Goal: Task Accomplishment & Management: Manage account settings

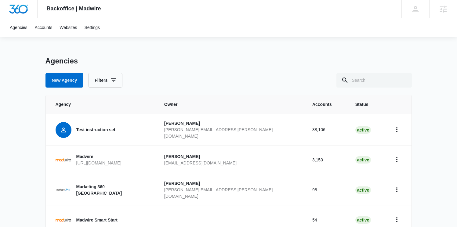
click at [298, 51] on div "Backoffice | Madwire Apps Settings TS Trevor Smith trevor.smith@madwire.com My …" at bounding box center [228, 222] width 457 height 445
click at [88, 156] on p "Madwire" at bounding box center [98, 157] width 45 height 6
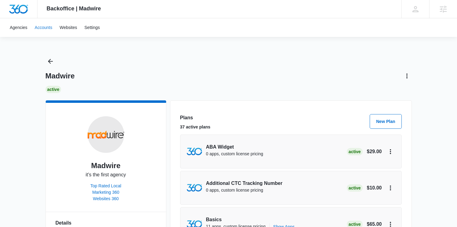
click at [47, 27] on link "Accounts" at bounding box center [43, 27] width 25 height 19
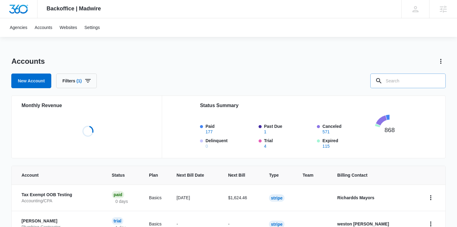
click at [407, 79] on input "text" at bounding box center [408, 81] width 75 height 15
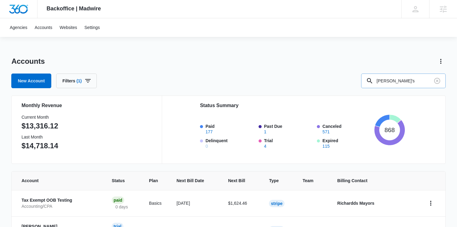
type input "trevor's"
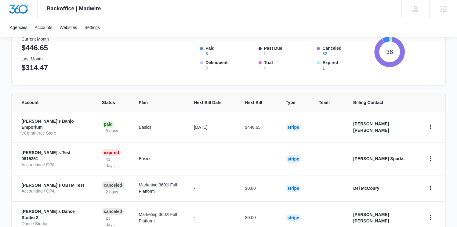
scroll to position [83, 0]
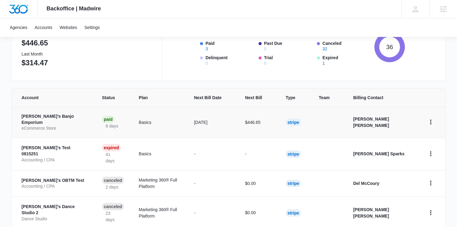
click at [55, 119] on p "[PERSON_NAME]'s Banjo Emporium" at bounding box center [54, 120] width 66 height 12
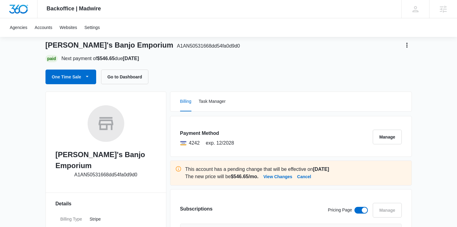
scroll to position [31, 0]
click at [311, 176] on button "Cancel" at bounding box center [304, 177] width 14 height 7
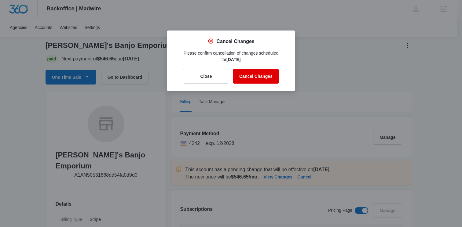
click at [251, 77] on button "Cancel Changes" at bounding box center [256, 76] width 46 height 15
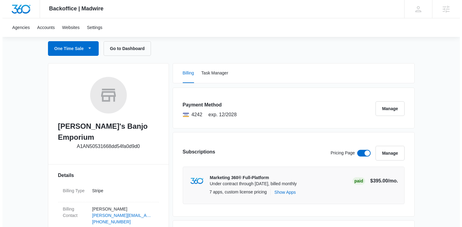
scroll to position [67, 0]
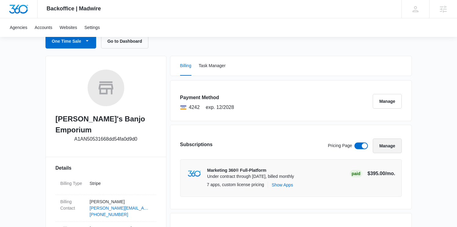
click at [390, 146] on button "Manage" at bounding box center [387, 146] width 29 height 15
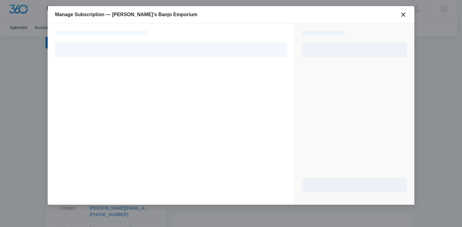
select select "pm_1NnlTYA4n8RTgNjULDFt3F49"
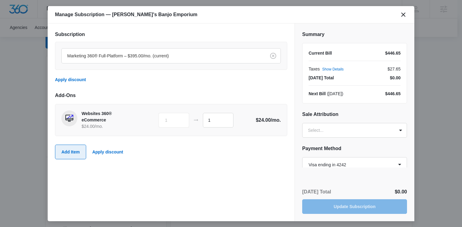
click at [69, 149] on button "Add Item" at bounding box center [70, 152] width 31 height 15
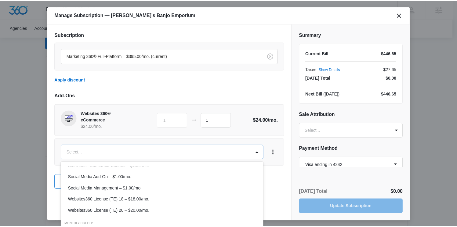
scroll to position [356, 0]
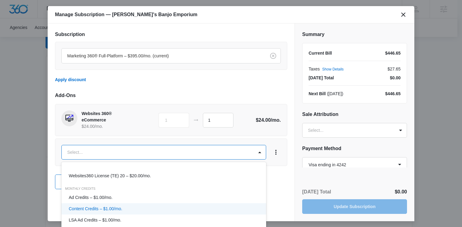
click at [128, 206] on div "Content Credits – $1.00/mo." at bounding box center [163, 209] width 189 height 6
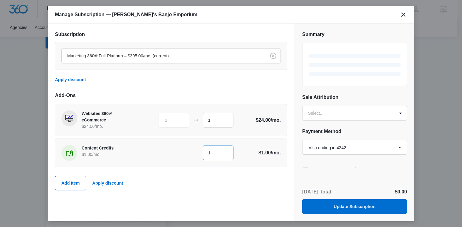
click at [218, 150] on input "1" at bounding box center [218, 153] width 31 height 15
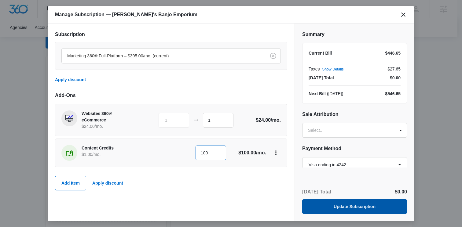
type input "100"
click at [339, 206] on button "Update Subscription" at bounding box center [354, 206] width 105 height 15
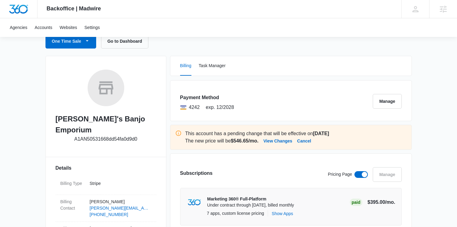
click at [376, 136] on p "This account has a pending change that will be effective on Nov 1" at bounding box center [295, 133] width 221 height 7
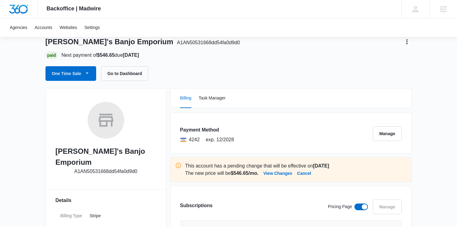
scroll to position [0, 0]
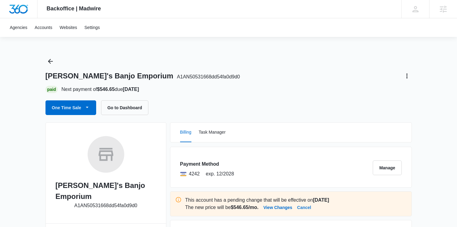
click at [311, 209] on button "Cancel" at bounding box center [304, 207] width 14 height 7
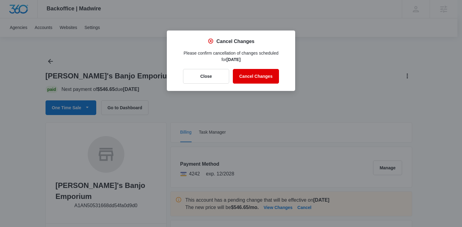
click at [256, 74] on button "Cancel Changes" at bounding box center [256, 76] width 46 height 15
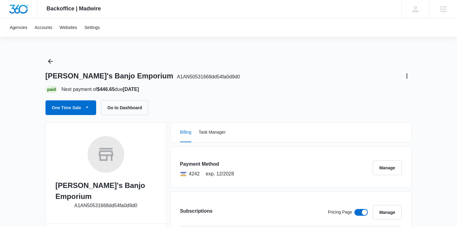
click at [363, 141] on div "Billing Task Manager" at bounding box center [290, 133] width 241 height 20
click at [212, 57] on div "Trevor's Banjo Emporium A1AN50531668dd54fa0d9d0 Paid Next payment of $446.65 du…" at bounding box center [229, 86] width 367 height 59
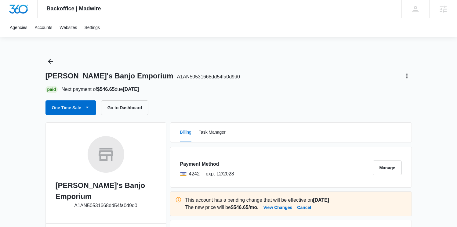
click at [309, 79] on div "Trevor's Banjo Emporium A1AN50531668dd54fa0d9d0" at bounding box center [229, 76] width 367 height 10
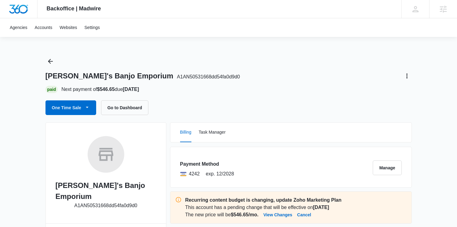
click at [286, 68] on div "[PERSON_NAME]'s Banjo Emporium A1AN50531668dd54fa0d9d0 Paid Next payment of $54…" at bounding box center [229, 86] width 367 height 59
